Goal: Find specific page/section: Find specific page/section

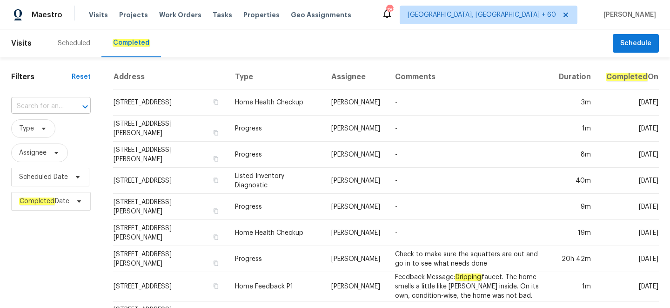
click at [65, 101] on input "text" at bounding box center [38, 106] width 54 height 14
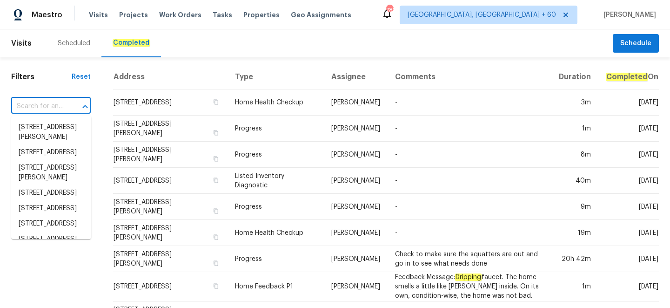
paste input "[STREET_ADDRESS]"
type input "[STREET_ADDRESS]"
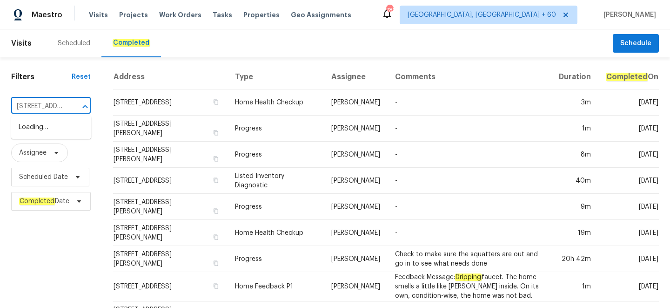
scroll to position [0, 59]
click at [61, 133] on li "[STREET_ADDRESS]" at bounding box center [51, 127] width 80 height 15
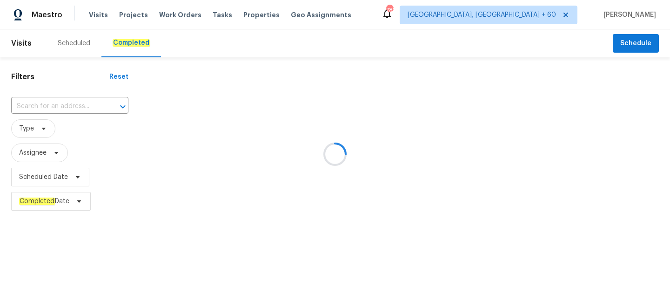
type input "[STREET_ADDRESS]"
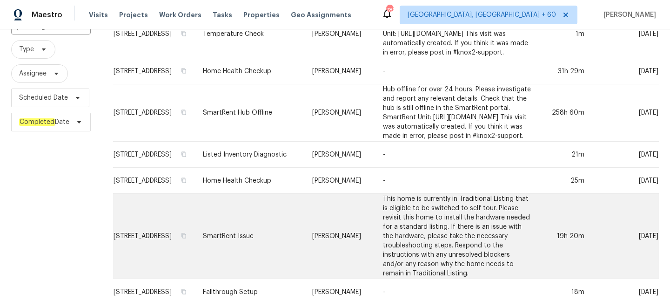
scroll to position [283, 0]
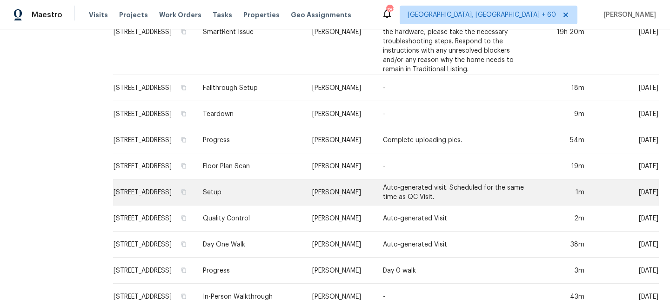
click at [244, 179] on td "Setup" at bounding box center [249, 192] width 109 height 26
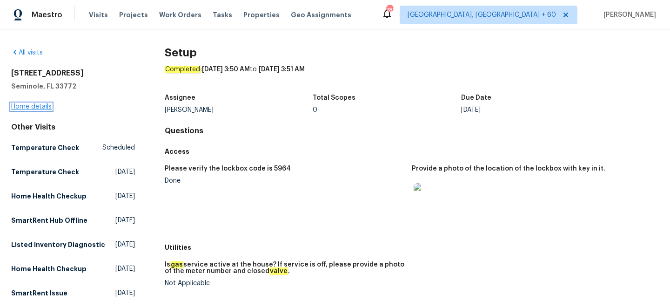
click at [41, 106] on link "Home details" at bounding box center [31, 106] width 40 height 7
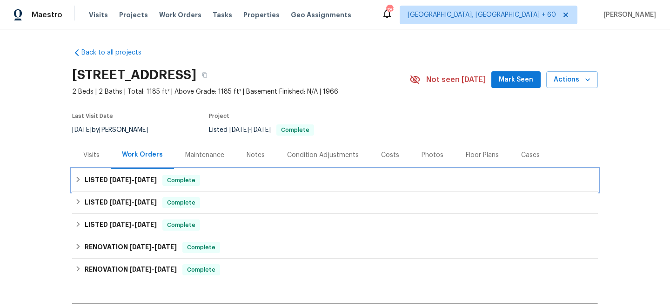
click at [81, 182] on div "LISTED [DATE] - [DATE] Complete" at bounding box center [335, 180] width 520 height 11
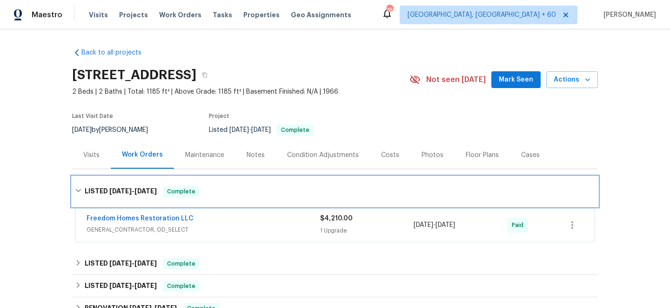
scroll to position [60, 0]
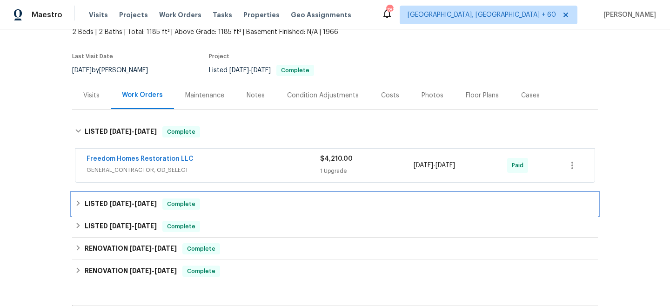
click at [81, 208] on div "LISTED [DATE] - [DATE] Complete" at bounding box center [335, 203] width 520 height 11
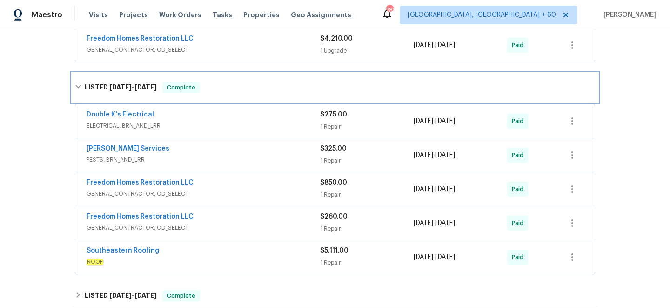
scroll to position [265, 0]
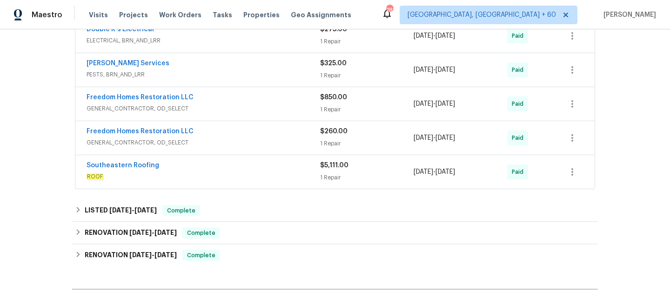
click at [177, 183] on div "Southeastern Roofing ROOF $5,111.00 1 Repair [DATE] - [DATE] Paid" at bounding box center [334, 172] width 519 height 34
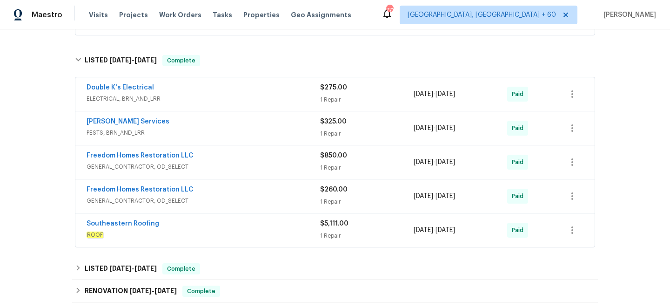
scroll to position [236, 0]
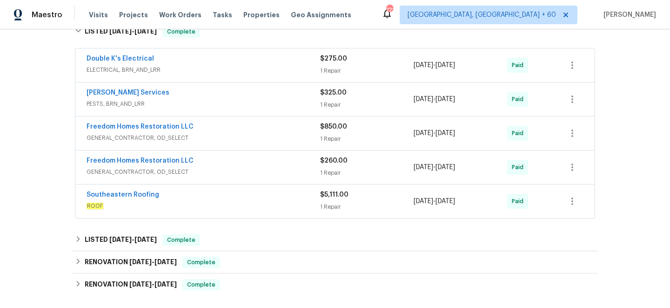
click at [147, 204] on span "ROOF" at bounding box center [204, 205] width 234 height 9
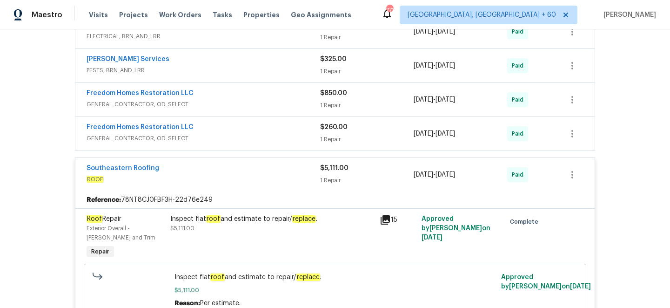
scroll to position [297, 0]
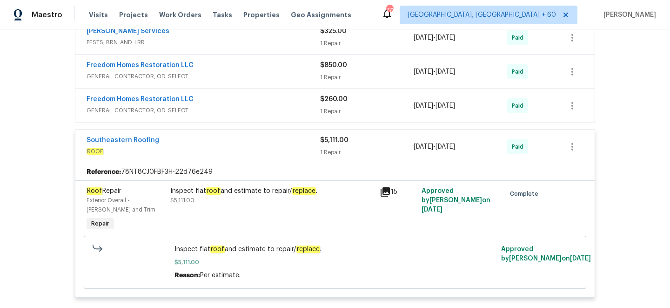
click at [206, 252] on span "Inspect flat roof and estimate to repair/ replace ." at bounding box center [336, 248] width 322 height 9
click at [215, 191] on em "roof" at bounding box center [213, 190] width 14 height 7
click at [100, 192] on em "Roof" at bounding box center [95, 190] width 16 height 7
click at [100, 137] on link "Southeastern Roofing" at bounding box center [123, 140] width 73 height 7
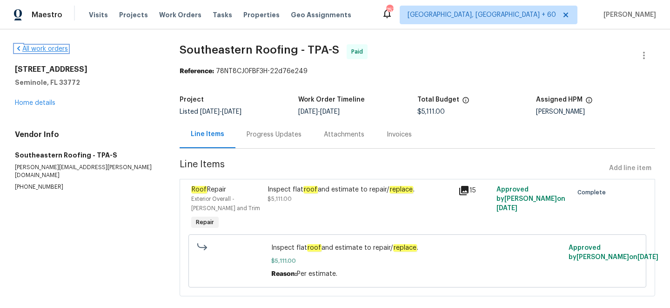
click at [47, 51] on link "All work orders" at bounding box center [41, 49] width 53 height 7
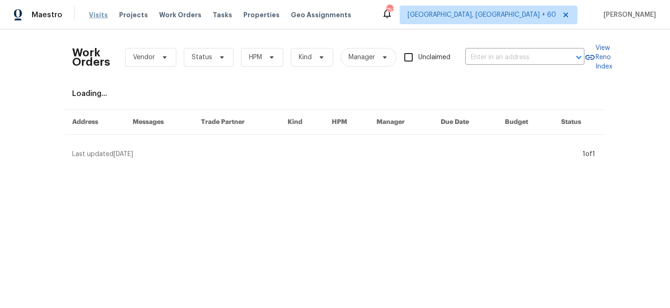
click at [92, 16] on span "Visits" at bounding box center [98, 14] width 19 height 9
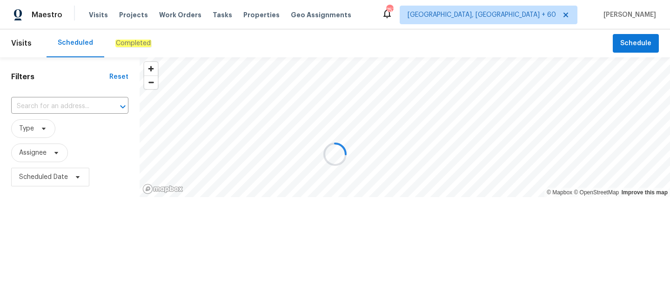
click at [128, 42] on div at bounding box center [335, 154] width 670 height 308
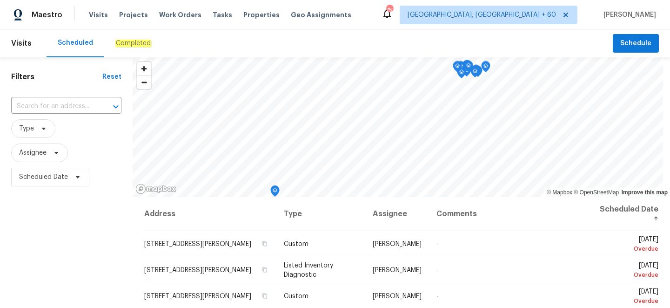
click at [128, 42] on em "Completed" at bounding box center [133, 43] width 36 height 7
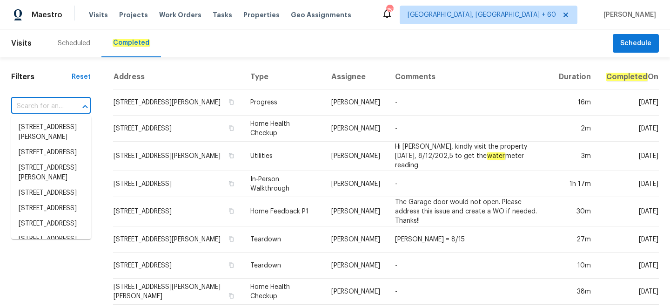
click at [41, 103] on input "text" at bounding box center [38, 106] width 54 height 14
paste input "[STREET_ADDRESS][PERSON_NAME]"
type input "[STREET_ADDRESS][PERSON_NAME]"
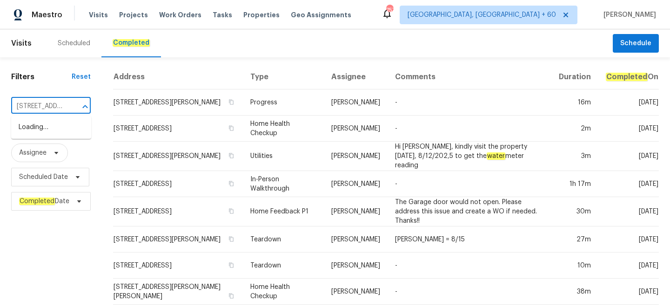
scroll to position [0, 67]
click at [49, 131] on li "[STREET_ADDRESS][PERSON_NAME]" at bounding box center [51, 132] width 80 height 25
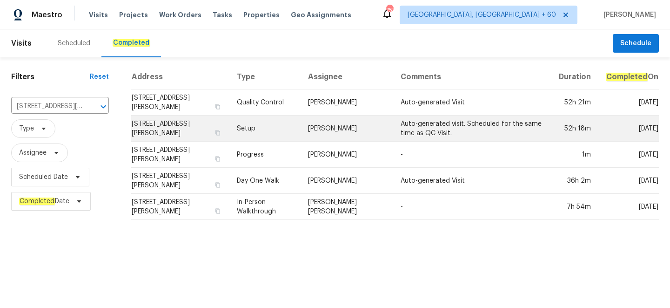
click at [266, 131] on td "Setup" at bounding box center [264, 128] width 71 height 26
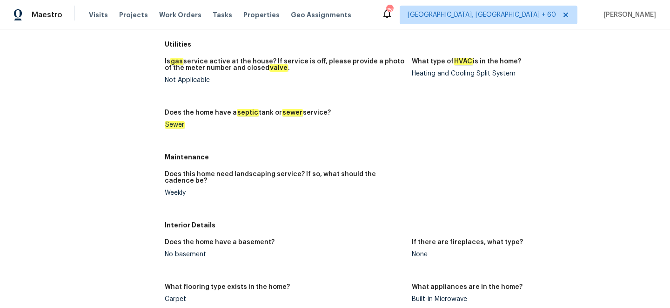
scroll to position [271, 0]
